Goal: Task Accomplishment & Management: Manage account settings

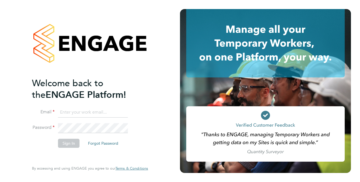
click at [68, 113] on input at bounding box center [93, 112] width 70 height 10
click at [72, 107] on ng-template "Welcome back to the ENGAGE Platform! Email LondonPS.HFKCW.Recall@justice.gov.uk…" at bounding box center [87, 115] width 110 height 76
click at [70, 110] on input "LondonPS.HFKCW.Recall@justice.gov.uk" at bounding box center [93, 112] width 70 height 10
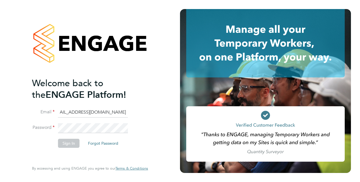
drag, startPoint x: 59, startPoint y: 111, endPoint x: 172, endPoint y: 118, distance: 113.5
click at [172, 118] on div "Welcome back to the ENGAGE Platform! Email LondonPS.HFKCW.Recall@justice.gov.uk…" at bounding box center [90, 91] width 180 height 182
type input "k"
type input "ejpurnell15@gmail.com"
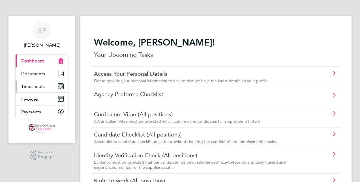
click at [41, 85] on span "Timesheets" at bounding box center [32, 86] width 23 height 5
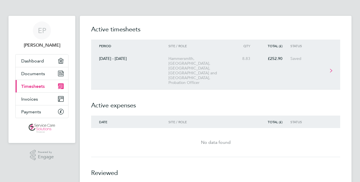
click at [144, 72] on link "[DATE] - [DATE] [GEOGRAPHIC_DATA], [GEOGRAPHIC_DATA], [GEOGRAPHIC_DATA], [GEOGR…" at bounding box center [215, 71] width 249 height 38
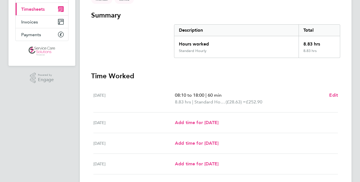
scroll to position [77, 0]
click at [189, 140] on span "Add time for [DATE]" at bounding box center [197, 142] width 44 height 5
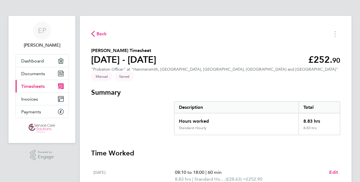
select select "30"
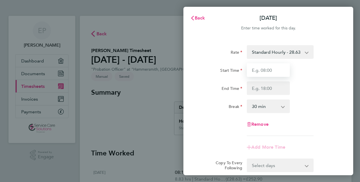
click at [263, 66] on input "Start Time" at bounding box center [267, 70] width 43 height 14
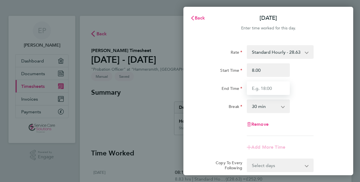
type input "08:00"
type input "16:45"
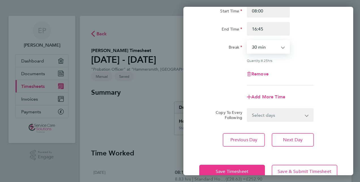
scroll to position [73, 0]
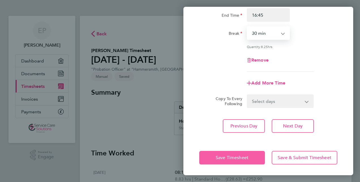
click at [228, 161] on button "Save Timesheet" at bounding box center [232, 158] width 66 height 14
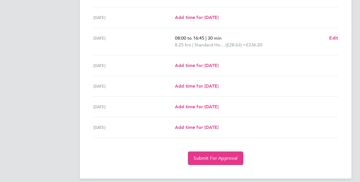
click at [228, 161] on div "Back [PERSON_NAME] Timesheet [DATE] - [DATE] £489. 10 "Probation Officer" at "H…" at bounding box center [215, 6] width 271 height 345
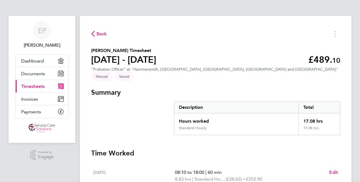
click at [95, 31] on span "Back" at bounding box center [99, 33] width 16 height 5
